Goal: Task Accomplishment & Management: Use online tool/utility

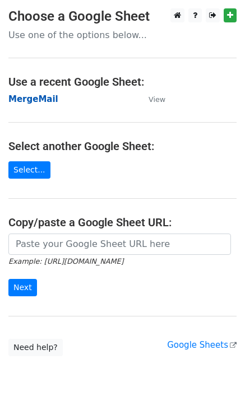
click at [36, 101] on strong "MergeMail" at bounding box center [33, 99] width 50 height 10
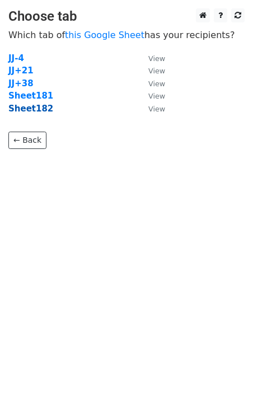
click at [35, 111] on strong "Sheet182" at bounding box center [30, 109] width 45 height 10
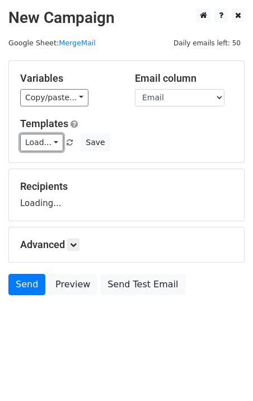
click at [43, 138] on link "Load..." at bounding box center [41, 142] width 43 height 17
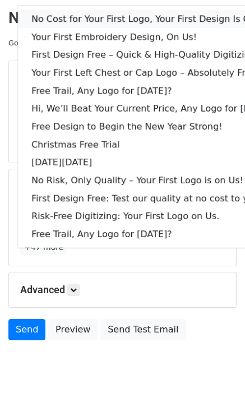
click at [106, 19] on link "No Cost for Your First Logo, Your First Design Is On Us!" at bounding box center [153, 19] width 271 height 18
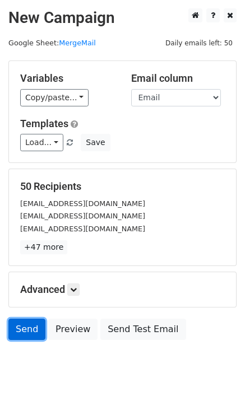
click at [24, 325] on link "Send" at bounding box center [26, 329] width 37 height 21
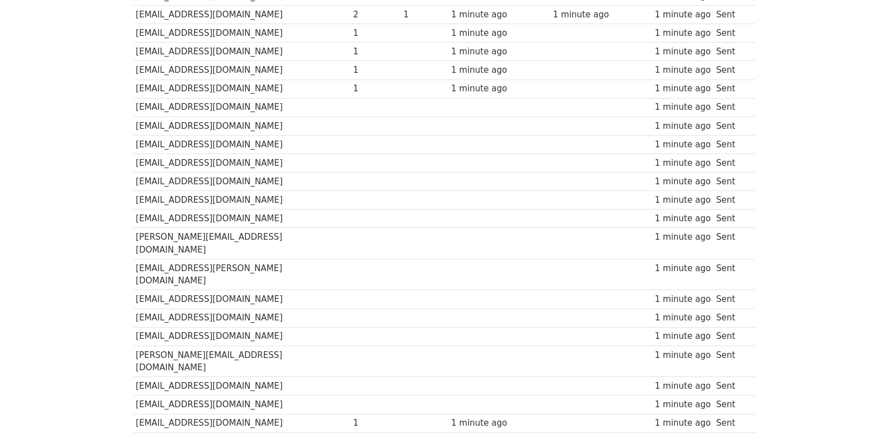
scroll to position [780, 0]
